Goal: Task Accomplishment & Management: Manage account settings

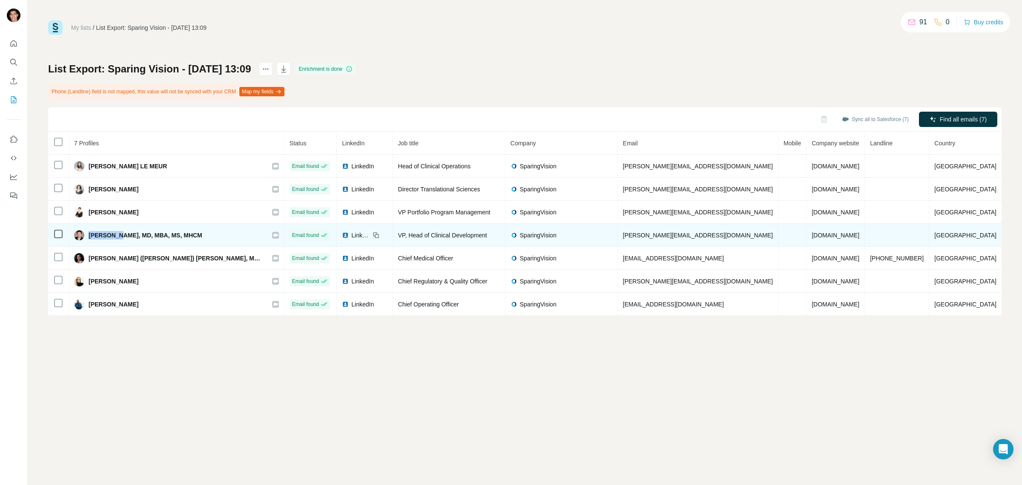
drag, startPoint x: 94, startPoint y: 235, endPoint x: 128, endPoint y: 236, distance: 33.7
click at [128, 236] on span "James Gow, MD, MBA, MS, MHCM" at bounding box center [146, 235] width 114 height 9
copy span "James Gow"
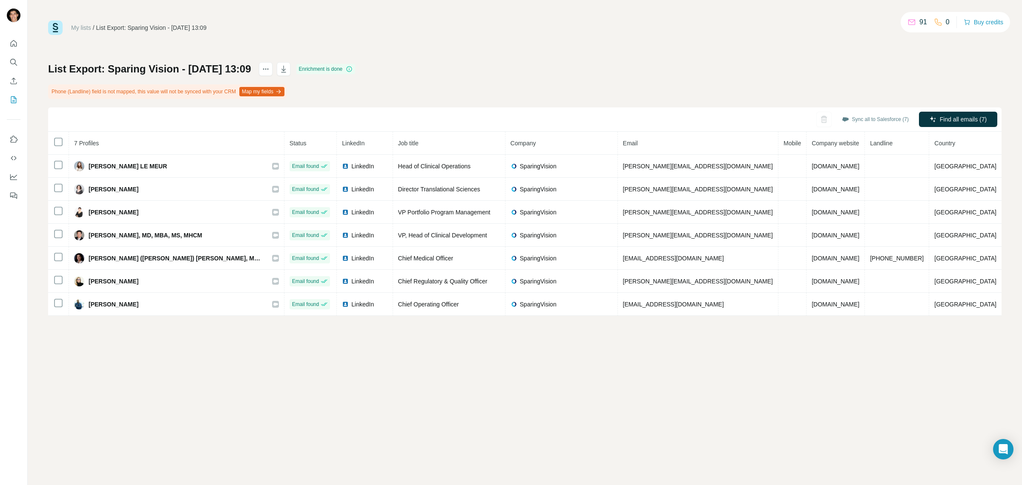
click at [171, 351] on div "My lists / List Export: Sparing Vision - 14/08/2025 13:09 91 0 Buy credits List…" at bounding box center [525, 242] width 994 height 485
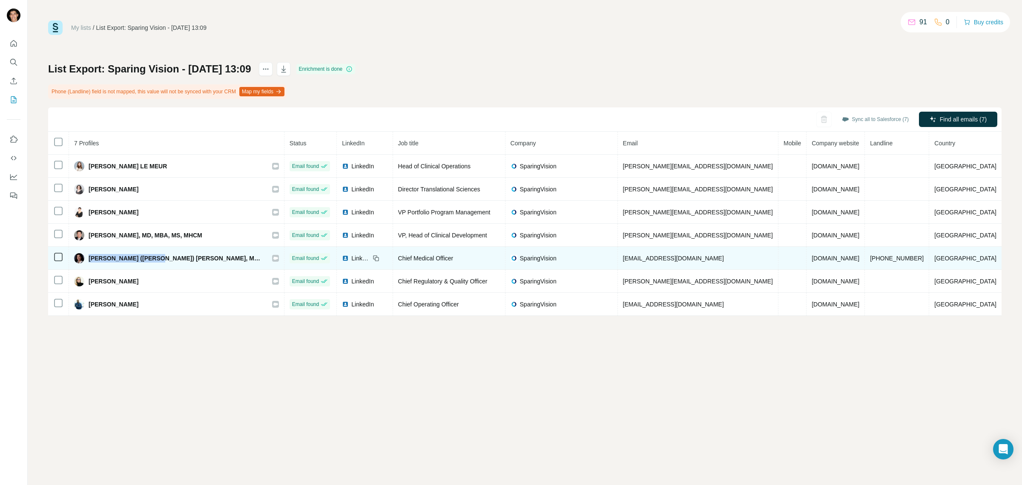
drag, startPoint x: 94, startPoint y: 259, endPoint x: 147, endPoint y: 260, distance: 53.2
click at [147, 260] on span "Kali (Kalliopi) Stasi, MD, PhD" at bounding box center [176, 258] width 175 height 9
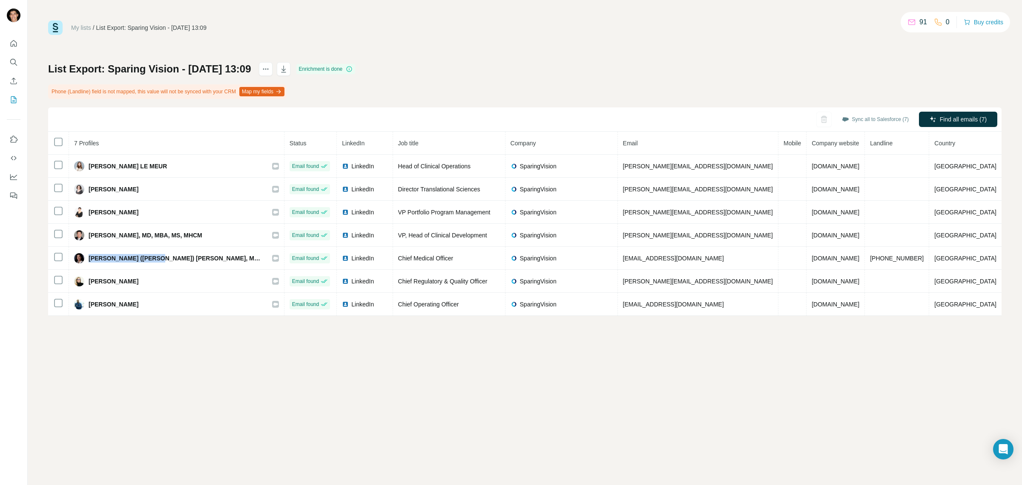
copy span "Kali (Kalliopi) Stasi"
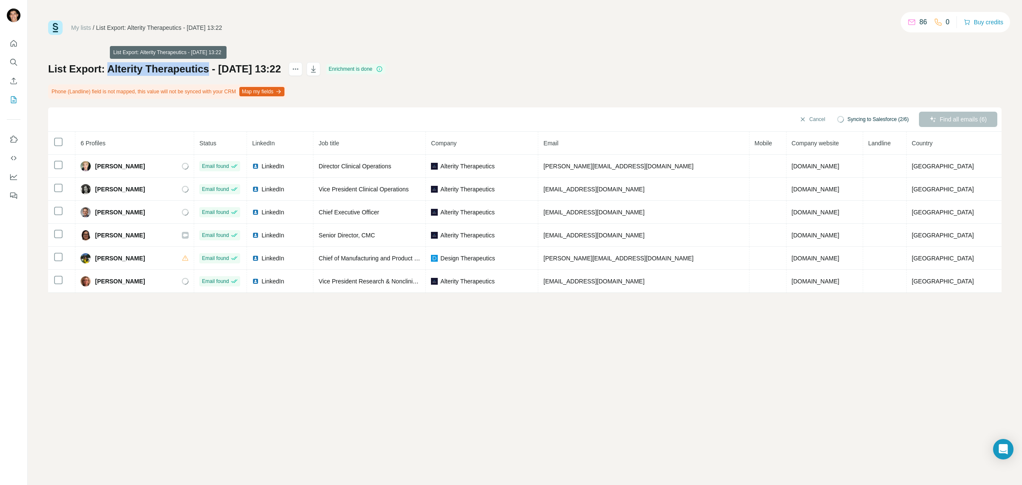
drag, startPoint x: 109, startPoint y: 69, endPoint x: 212, endPoint y: 73, distance: 102.7
click at [212, 73] on h1 "List Export: Alterity Therapeutics - 14/08/2025 13:22" at bounding box center [164, 69] width 233 height 14
copy h1 "Alterity Therapeutics"
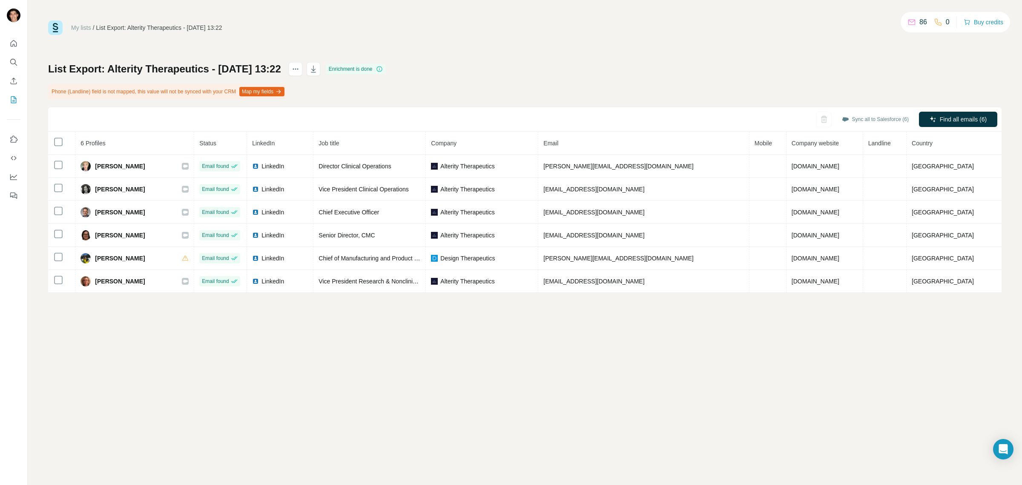
click at [250, 377] on div "My lists / List Export: Alterity Therapeutics - 14/08/2025 13:22 86 0 Buy credi…" at bounding box center [525, 242] width 994 height 485
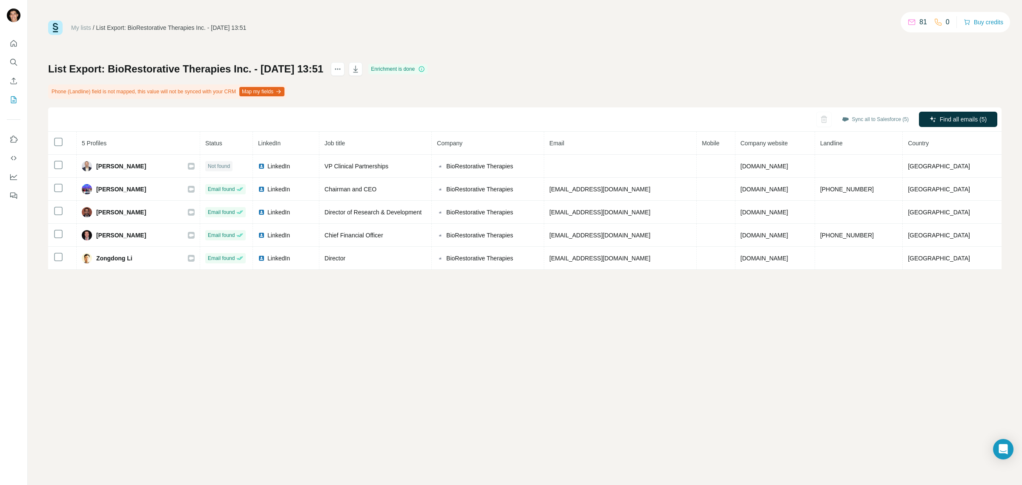
click at [0, 484] on div at bounding box center [0, 485] width 0 height 0
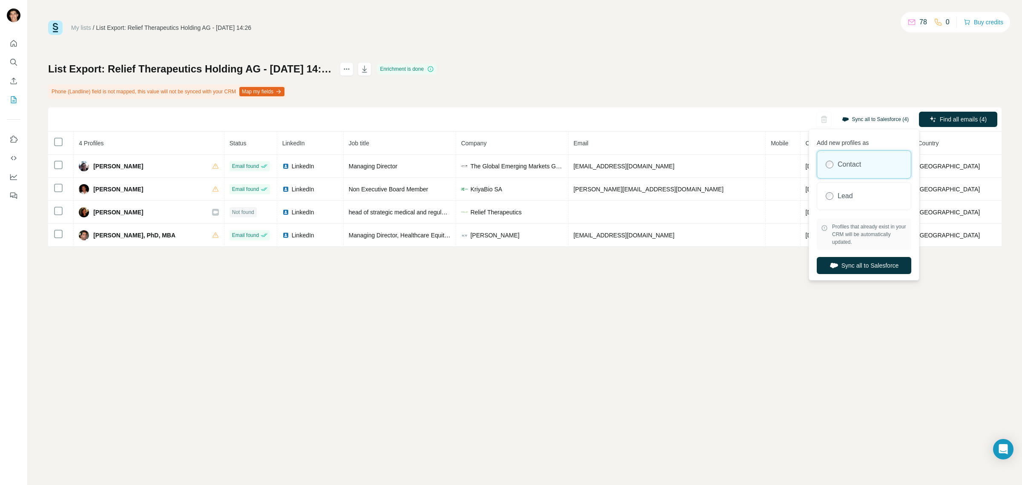
click at [854, 118] on button "Sync all to Salesforce (4)" at bounding box center [875, 119] width 79 height 13
click at [866, 267] on button "Sync all to Salesforce" at bounding box center [864, 265] width 95 height 17
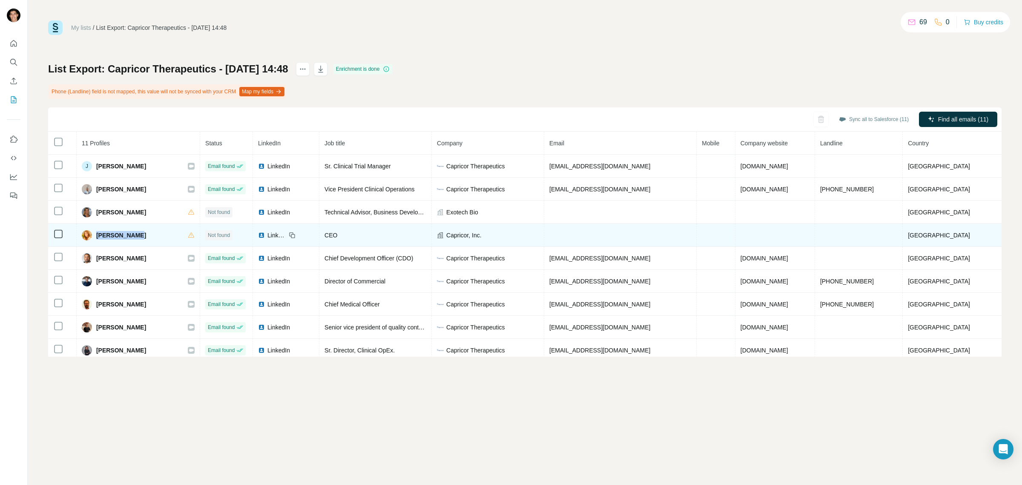
drag, startPoint x: 99, startPoint y: 233, endPoint x: 143, endPoint y: 233, distance: 43.9
click at [143, 233] on div "[PERSON_NAME]" at bounding box center [138, 235] width 113 height 10
copy span "[PERSON_NAME]"
click at [337, 235] on span "CEO" at bounding box center [330, 235] width 13 height 7
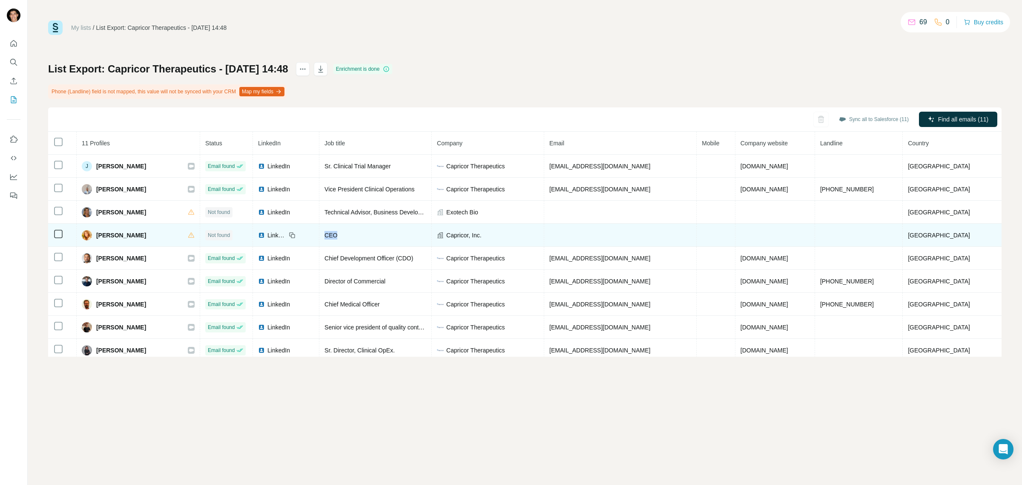
copy span "CEO"
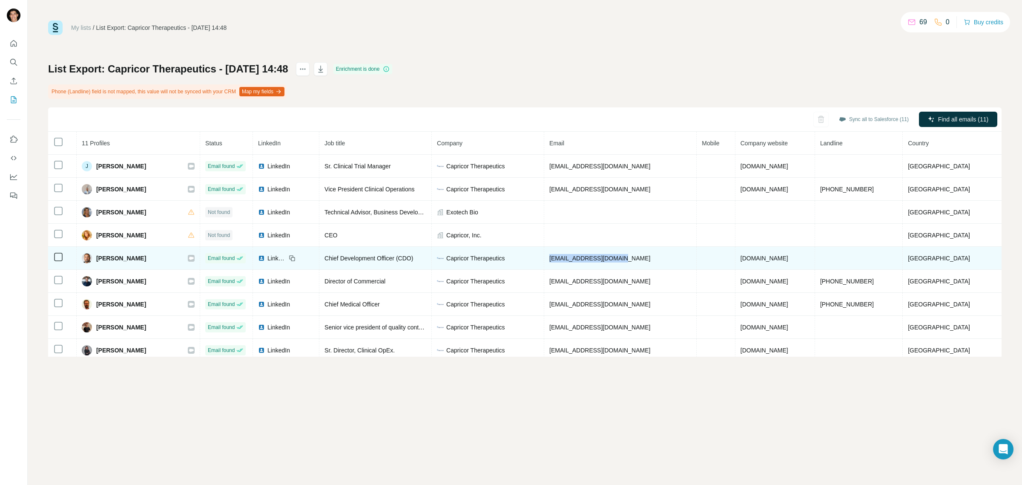
drag, startPoint x: 588, startPoint y: 260, endPoint x: 668, endPoint y: 255, distance: 79.7
click at [668, 255] on td "[EMAIL_ADDRESS][DOMAIN_NAME]" at bounding box center [620, 258] width 152 height 23
copy span "[EMAIL_ADDRESS][DOMAIN_NAME]"
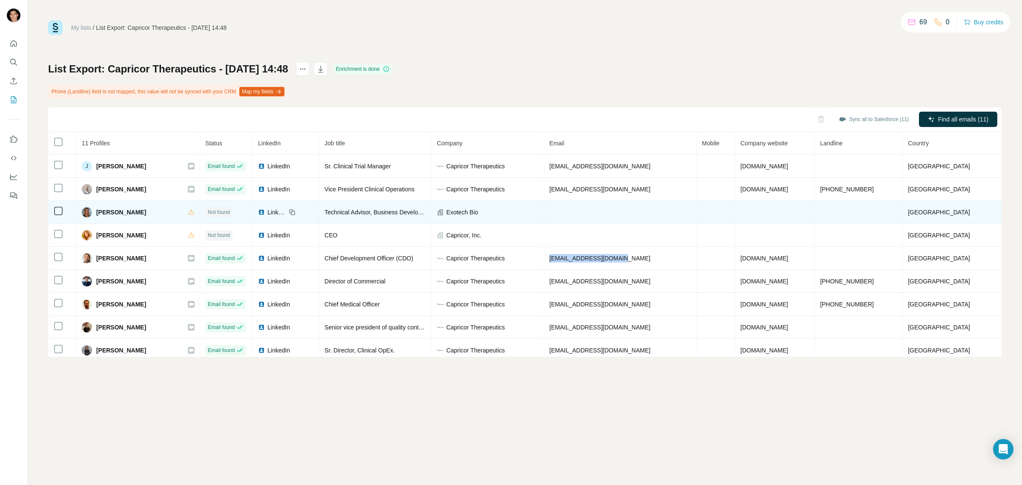
drag, startPoint x: 99, startPoint y: 212, endPoint x: 173, endPoint y: 209, distance: 73.7
click at [173, 209] on div "[PERSON_NAME]" at bounding box center [138, 212] width 113 height 10
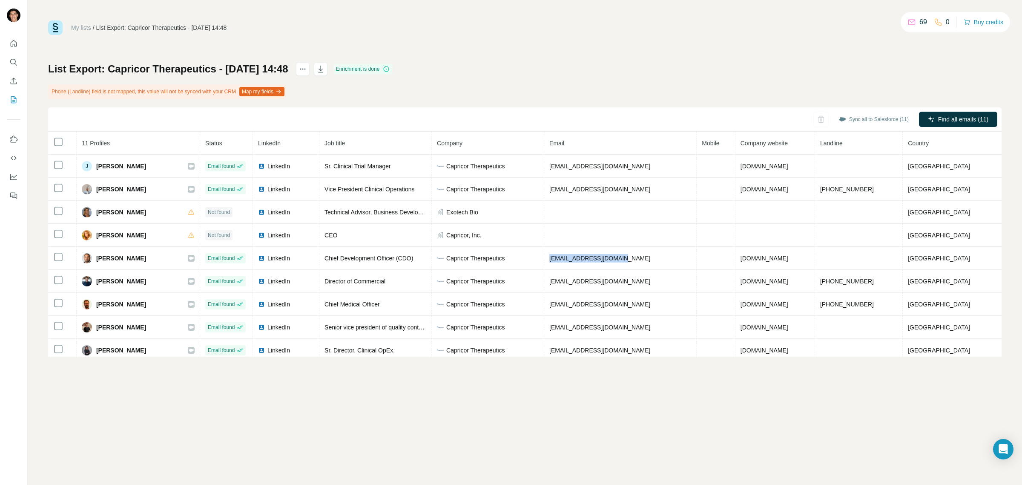
copy span "[PERSON_NAME]"
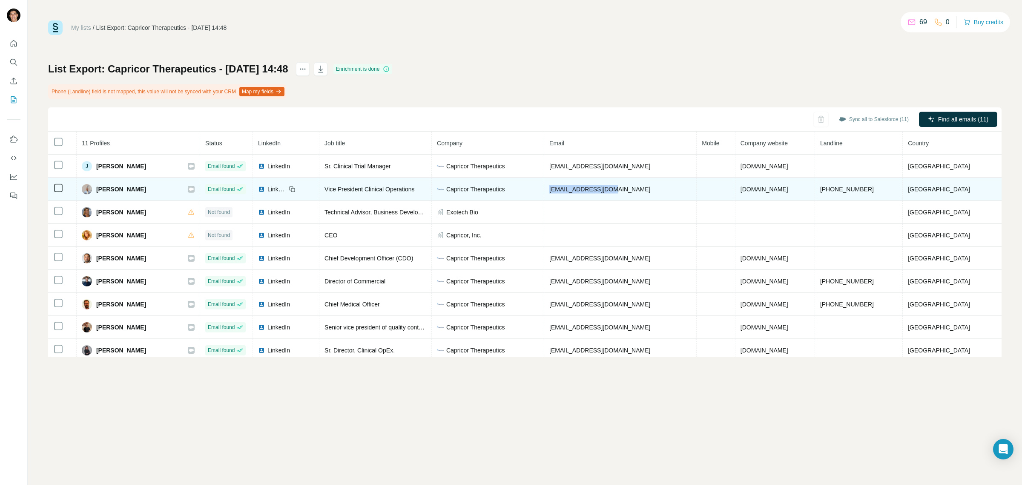
drag, startPoint x: 588, startPoint y: 189, endPoint x: 667, endPoint y: 196, distance: 79.1
click at [667, 196] on td "[EMAIL_ADDRESS][DOMAIN_NAME]" at bounding box center [620, 189] width 152 height 23
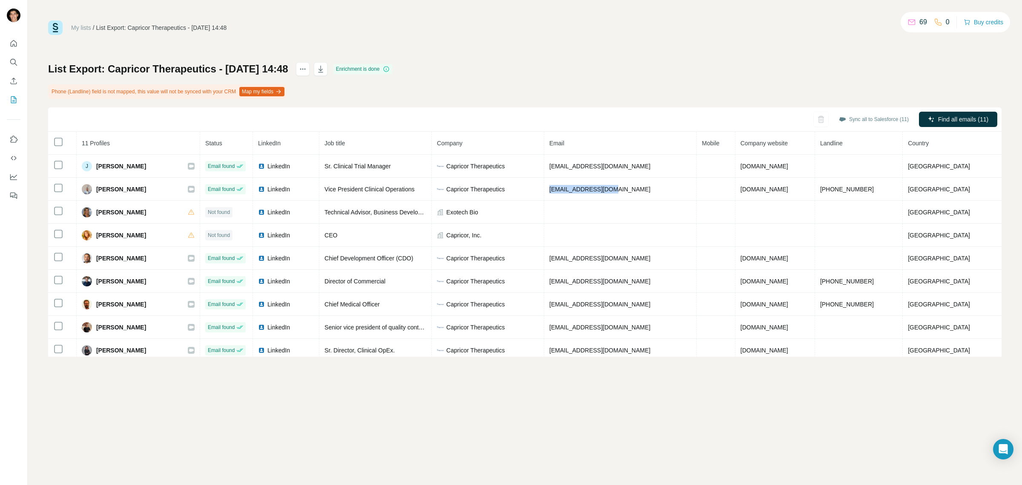
copy span "[EMAIL_ADDRESS][DOMAIN_NAME]"
